Goal: Find specific page/section: Find specific page/section

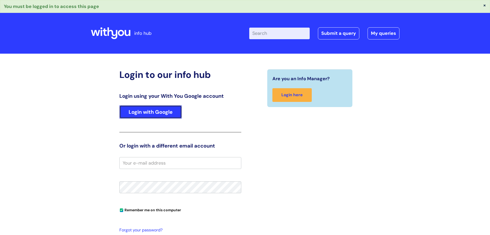
click at [136, 114] on link "Login with Google" at bounding box center [150, 111] width 63 height 13
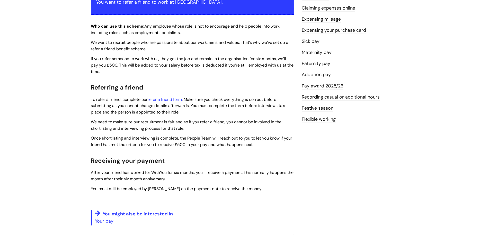
scroll to position [129, 0]
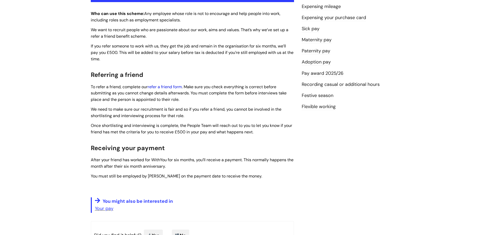
click at [158, 88] on link "refer a friend form" at bounding box center [165, 86] width 34 height 5
click at [168, 86] on link "refer a friend form" at bounding box center [165, 86] width 34 height 5
click at [179, 86] on link "refer a friend form" at bounding box center [165, 86] width 34 height 5
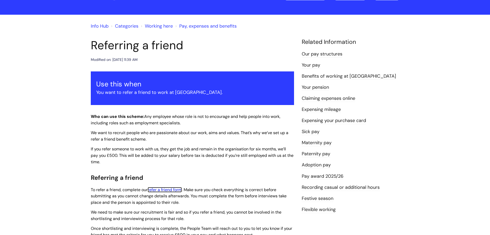
scroll to position [26, 0]
